Goal: Find specific page/section: Find specific page/section

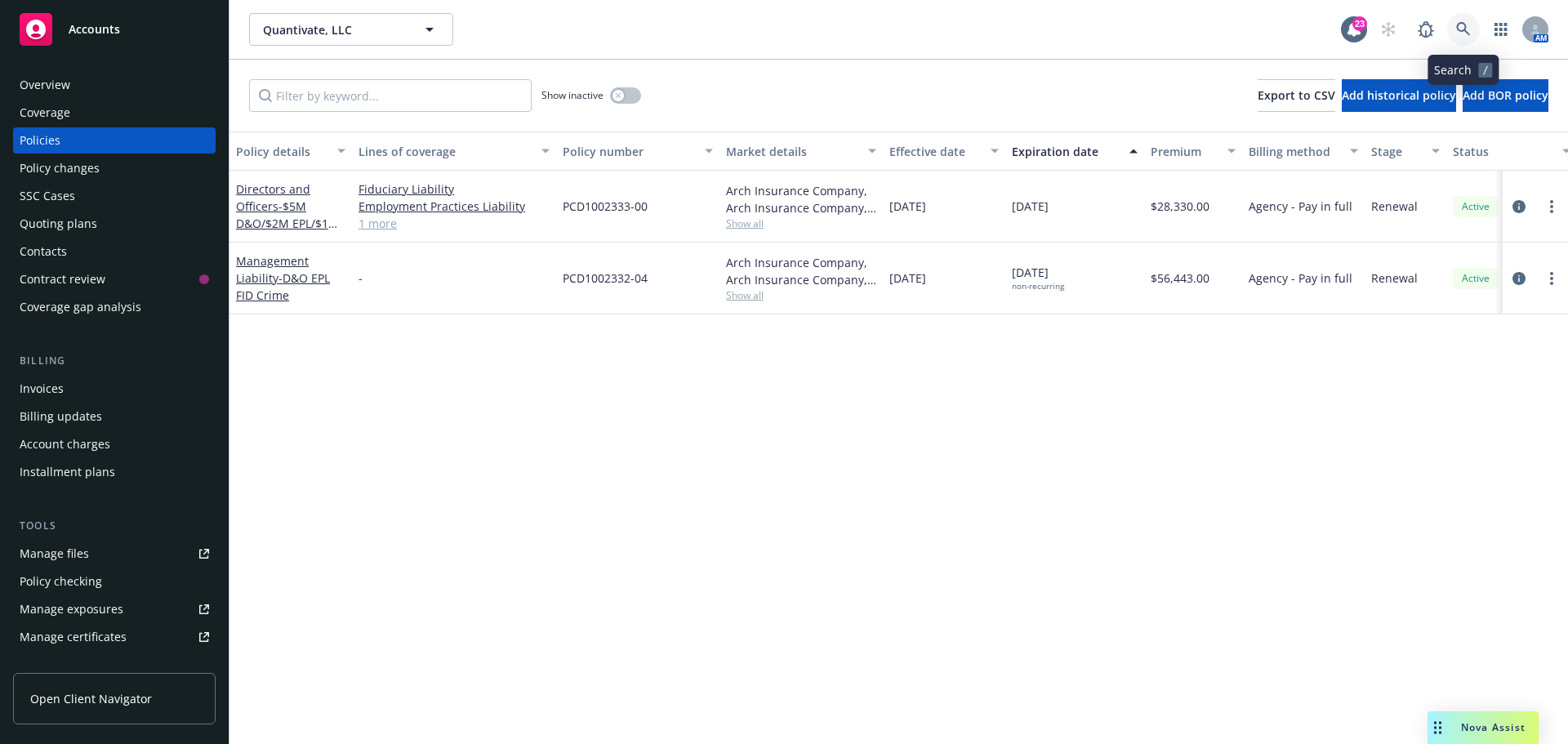
click at [1459, 26] on icon at bounding box center [1462, 29] width 14 height 14
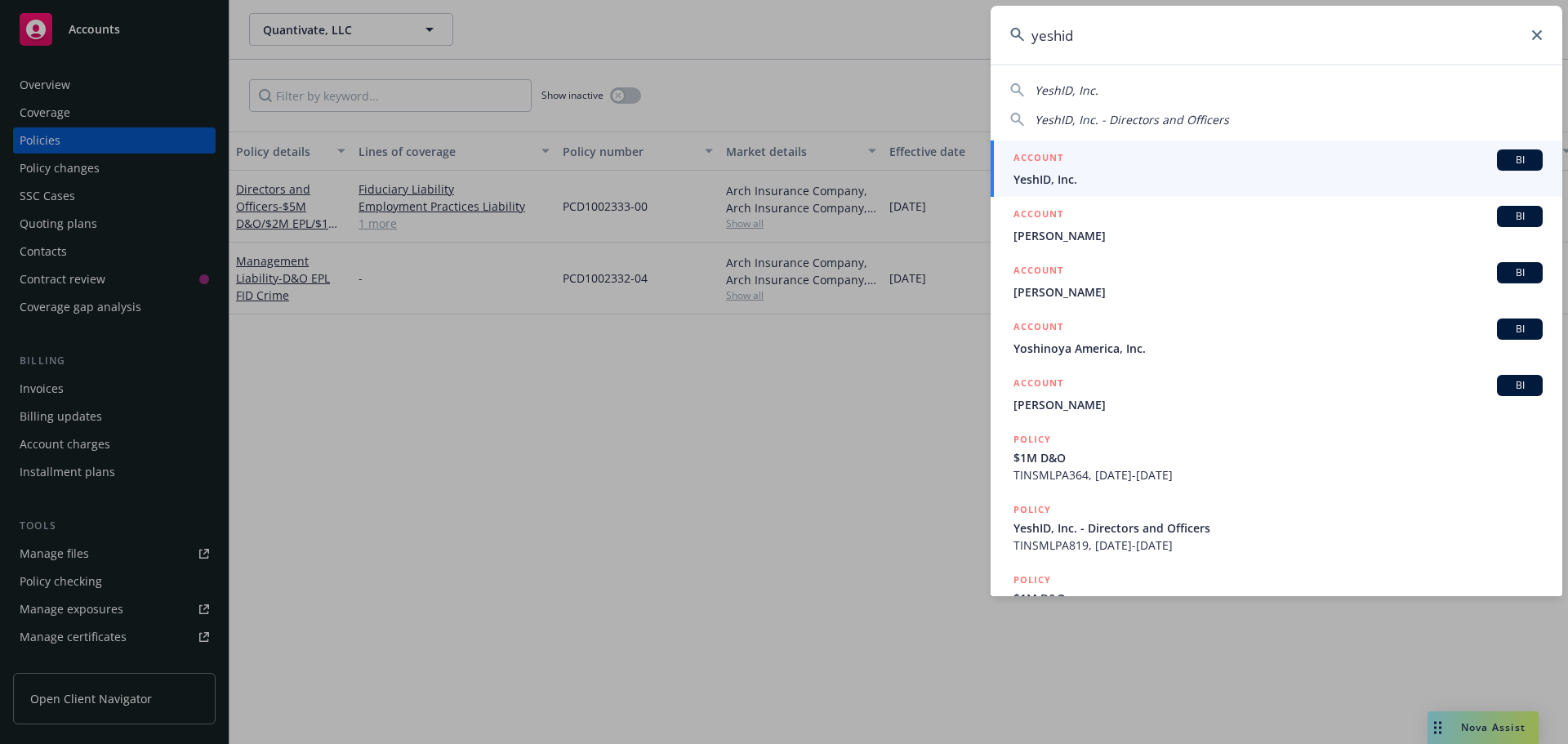
type input "yeshid"
click at [1057, 175] on span "YeshID, Inc." at bounding box center [1278, 179] width 529 height 17
